Goal: Information Seeking & Learning: Check status

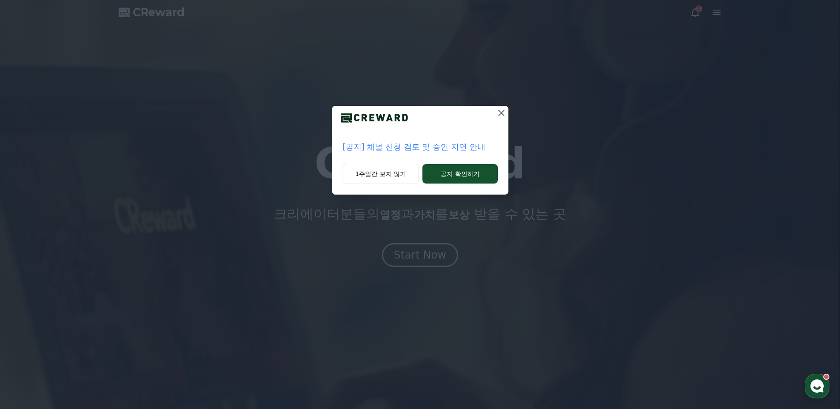
click at [505, 112] on icon at bounding box center [501, 113] width 11 height 11
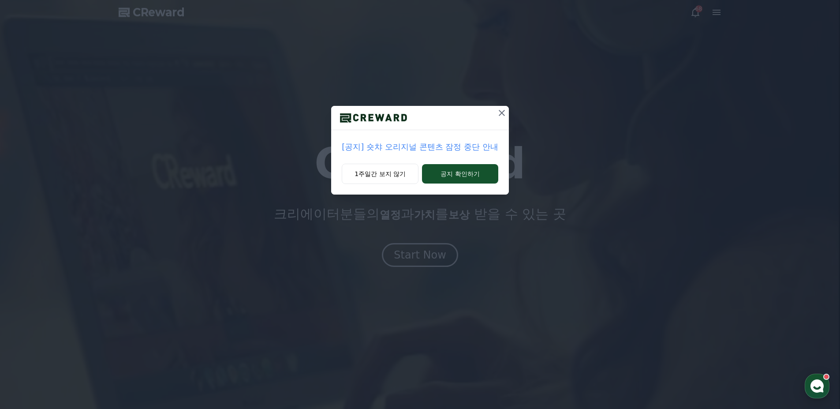
click at [503, 111] on icon at bounding box center [502, 113] width 6 height 6
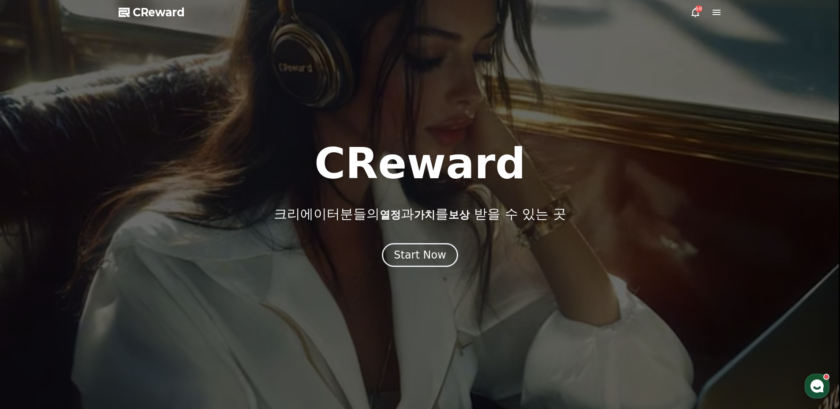
click at [715, 12] on icon at bounding box center [716, 12] width 8 height 5
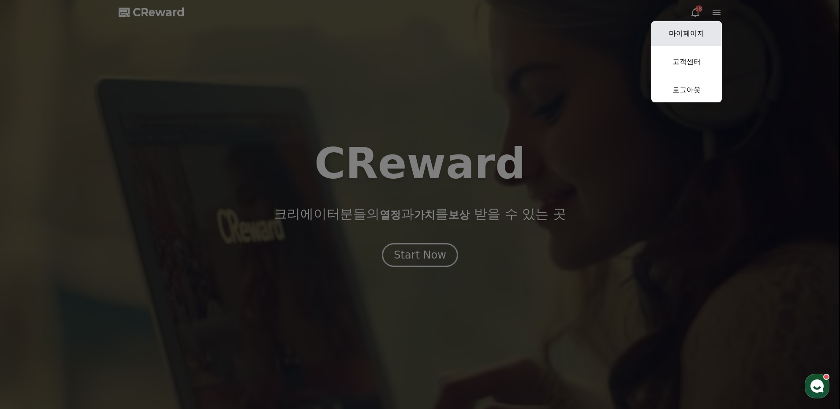
click at [696, 34] on link "마이페이지" at bounding box center [686, 33] width 71 height 25
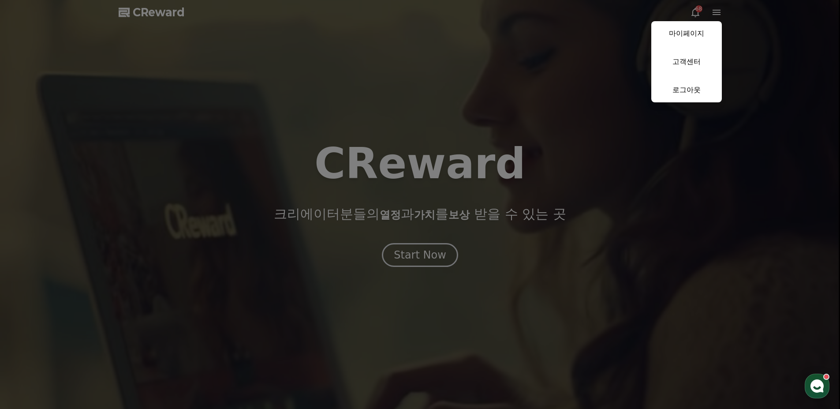
select select "**********"
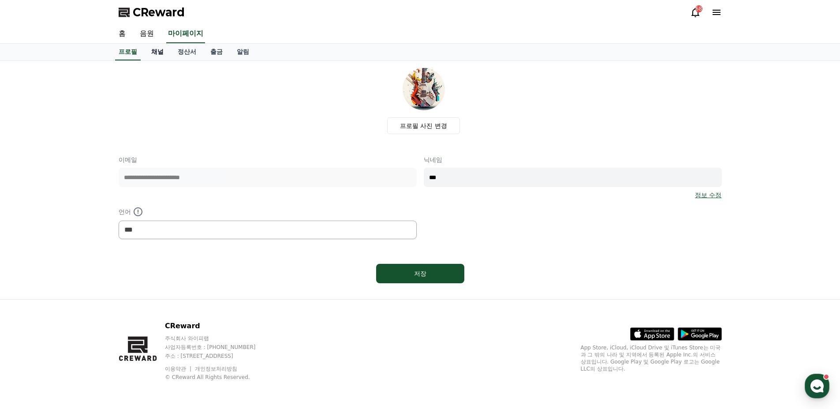
click at [160, 54] on link "채널" at bounding box center [157, 52] width 26 height 17
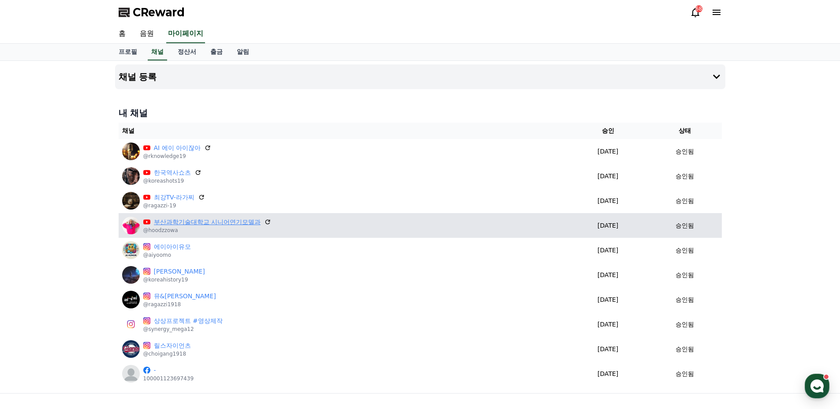
click at [200, 223] on link "부산과학기술대학교 시니어연기모델과" at bounding box center [207, 221] width 107 height 9
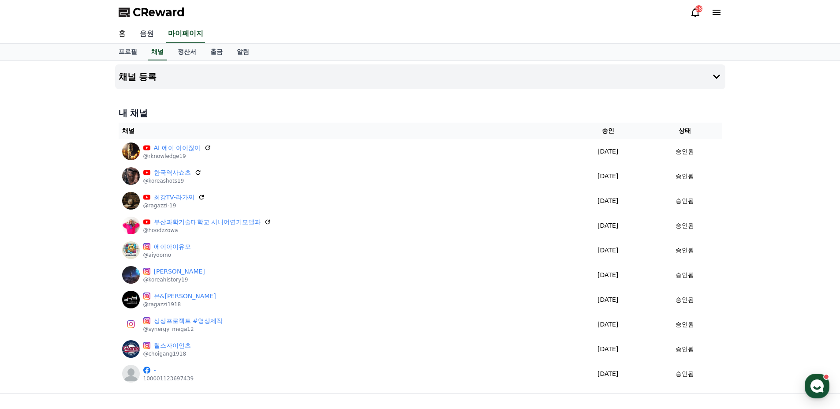
click at [145, 34] on link "음원" at bounding box center [147, 34] width 28 height 19
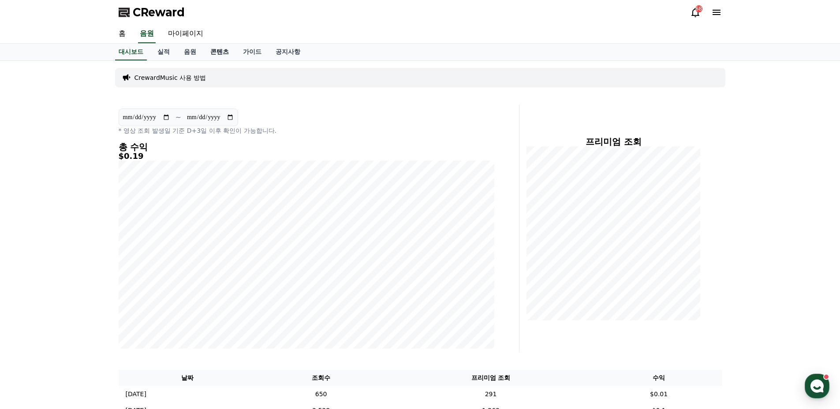
click at [217, 57] on link "콘텐츠" at bounding box center [219, 52] width 33 height 17
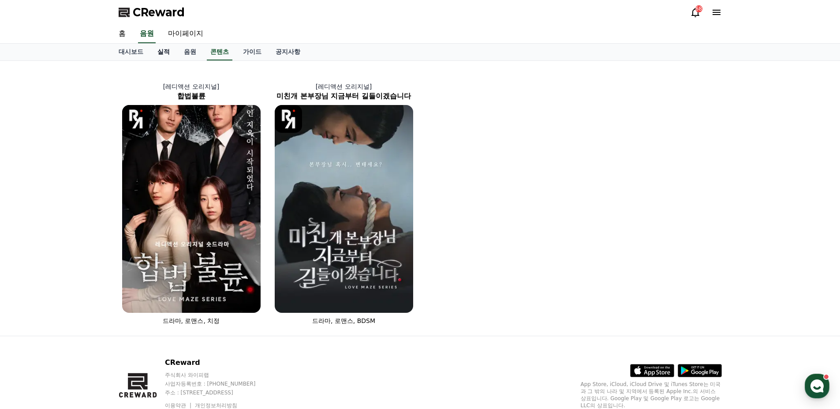
click at [157, 56] on link "실적" at bounding box center [163, 52] width 26 height 17
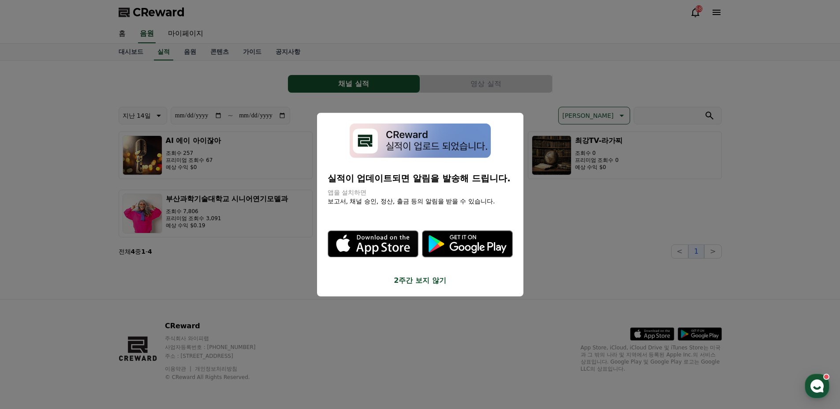
click at [432, 276] on button "2주간 보지 않기" at bounding box center [420, 280] width 185 height 11
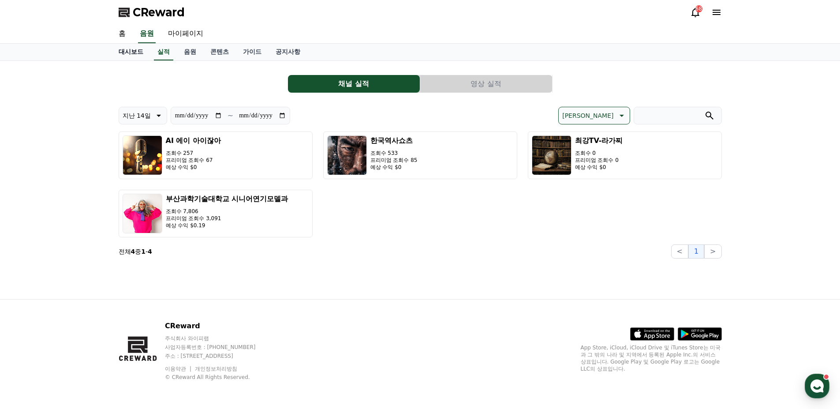
click at [134, 57] on link "대시보드" at bounding box center [131, 52] width 39 height 17
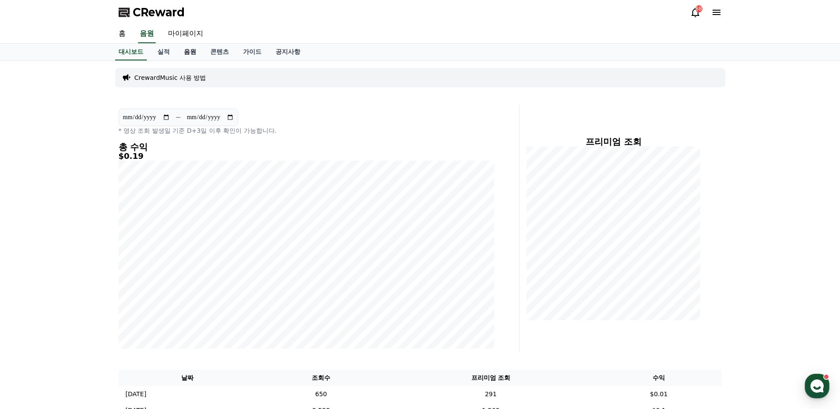
click at [194, 52] on link "음원" at bounding box center [190, 52] width 26 height 17
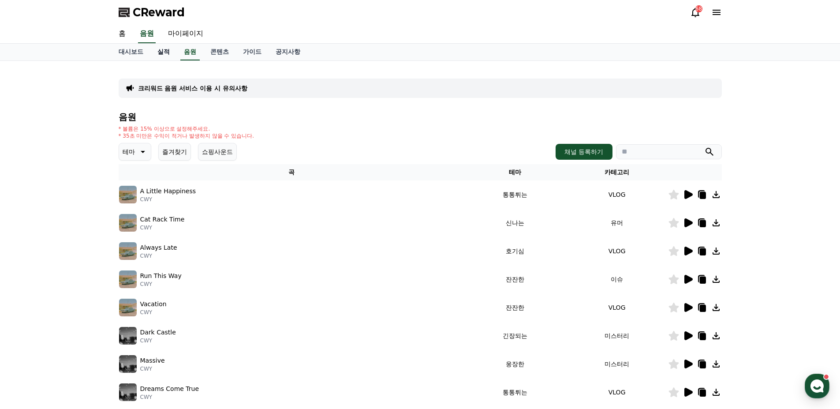
click at [166, 56] on link "실적" at bounding box center [163, 52] width 26 height 17
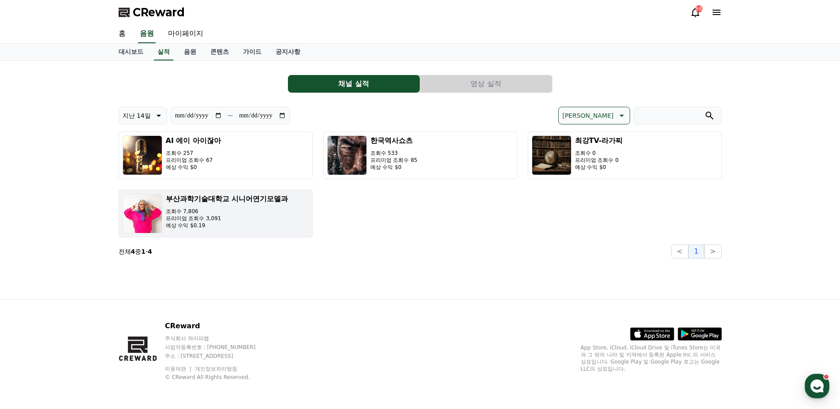
click at [245, 204] on h3 "부산과학기술대학교 시니어연기모델과" at bounding box center [227, 199] width 123 height 11
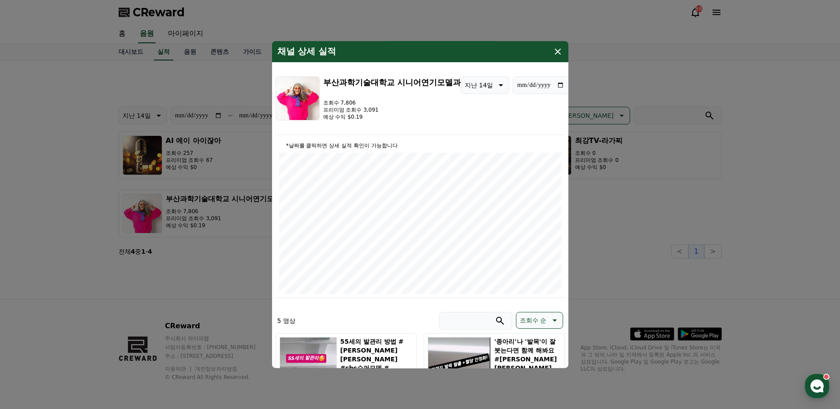
click at [551, 58] on div "채널 상세 실적" at bounding box center [420, 51] width 296 height 21
click at [550, 57] on div "채널 상세 실적" at bounding box center [420, 51] width 296 height 21
click at [557, 52] on icon "modal" at bounding box center [558, 51] width 6 height 6
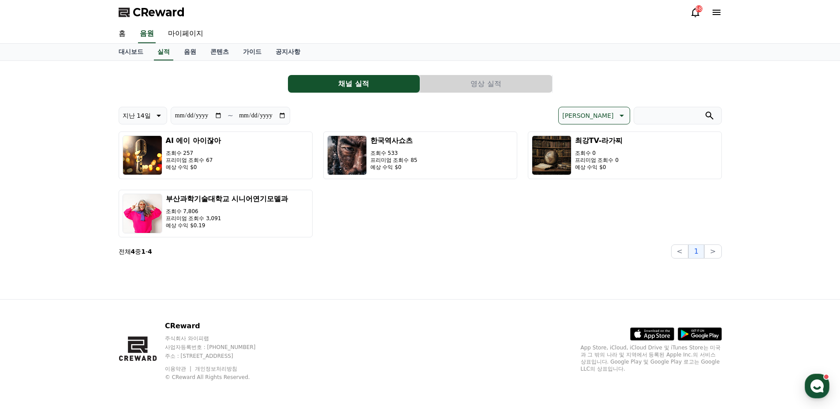
click at [518, 91] on button "영상 실적" at bounding box center [486, 84] width 132 height 18
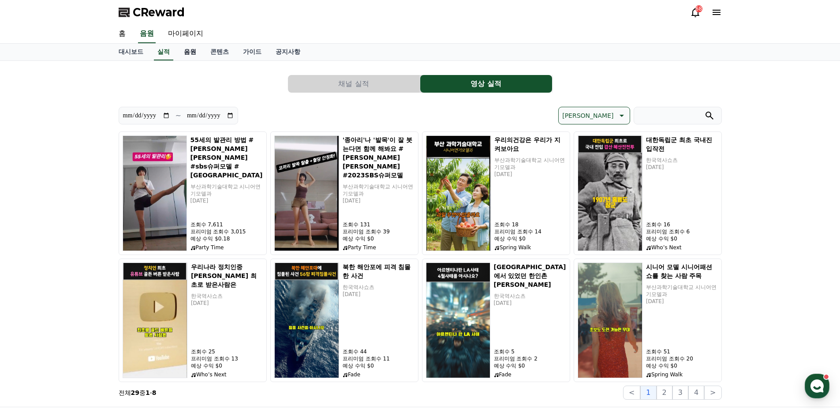
click at [185, 51] on link "음원" at bounding box center [190, 52] width 26 height 17
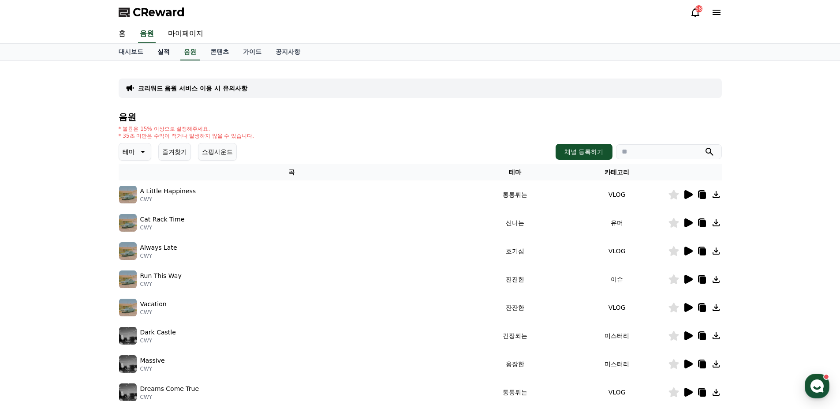
click at [165, 57] on link "실적" at bounding box center [163, 52] width 26 height 17
